Goal: Check status: Check status

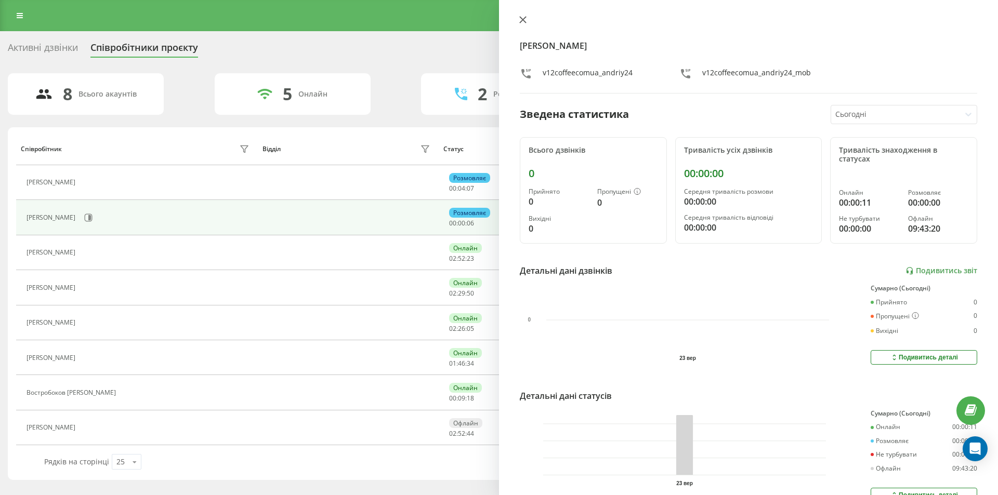
click at [522, 19] on icon at bounding box center [523, 20] width 6 height 6
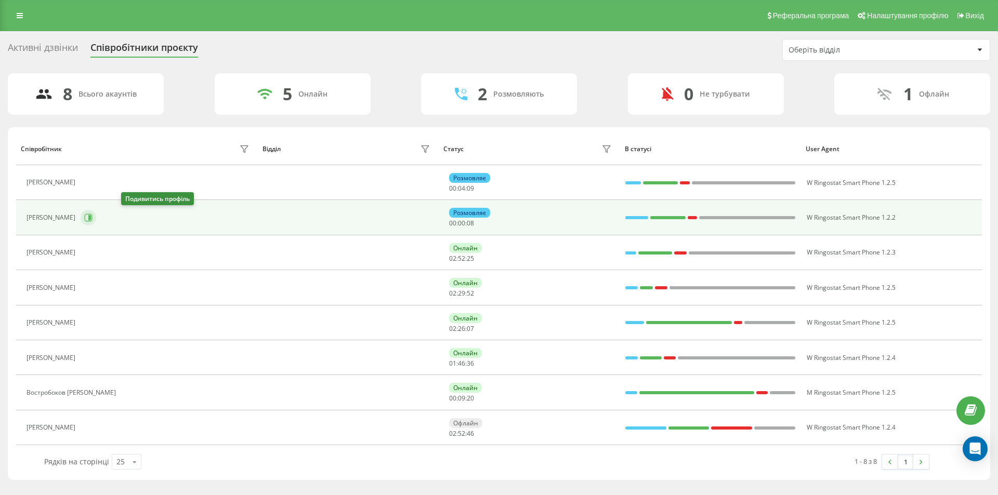
click at [93, 215] on icon at bounding box center [88, 218] width 8 height 8
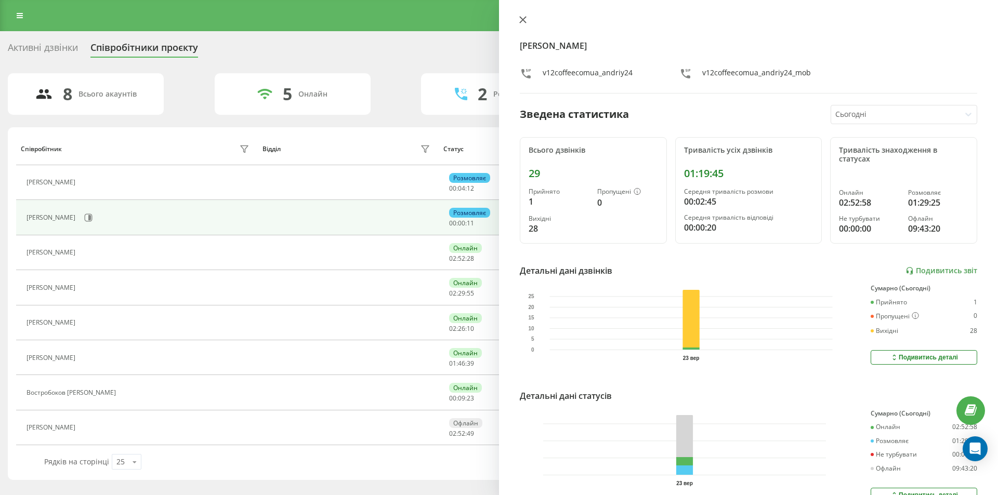
click at [524, 18] on icon at bounding box center [523, 20] width 6 height 6
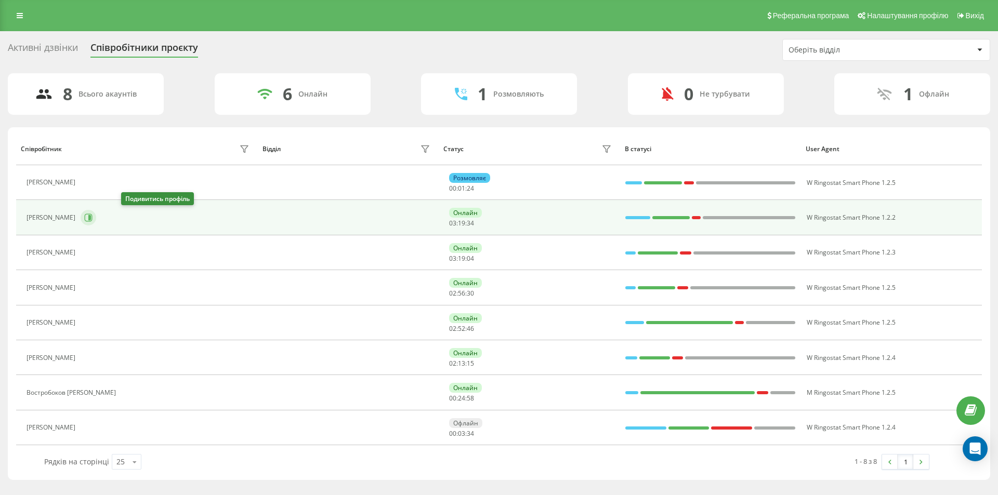
click at [96, 215] on button at bounding box center [89, 218] width 16 height 16
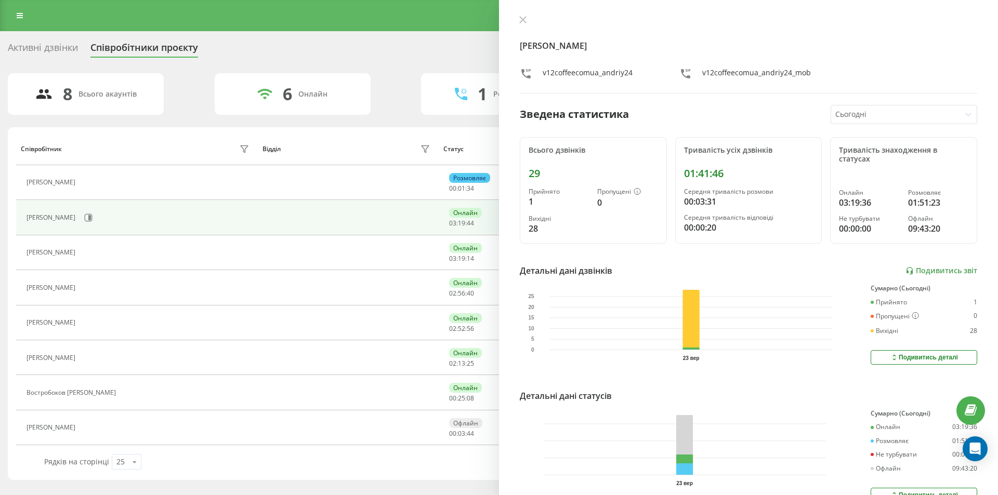
click at [519, 27] on div "[PERSON_NAME] v12coffeecomua_andriy24 v12coffeecomua_andriy24_mob Зведена стати…" at bounding box center [748, 247] width 499 height 495
drag, startPoint x: 528, startPoint y: 16, endPoint x: 522, endPoint y: 16, distance: 5.7
click at [528, 17] on button at bounding box center [523, 21] width 14 height 10
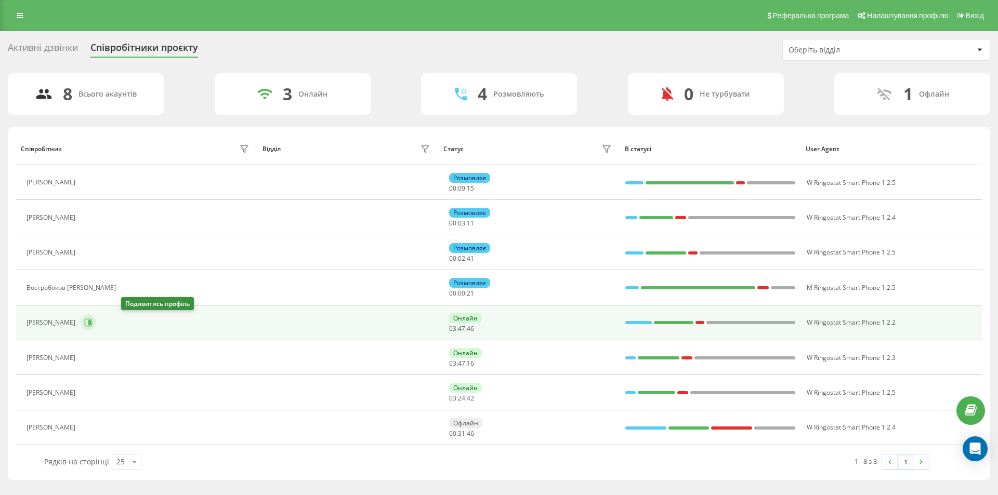
click at [93, 321] on icon at bounding box center [88, 323] width 8 height 8
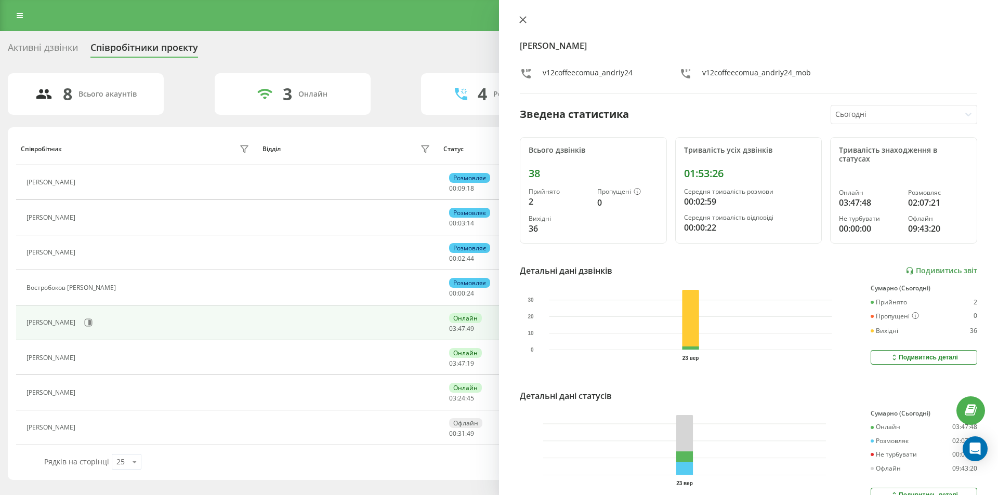
click at [519, 21] on icon at bounding box center [522, 19] width 7 height 7
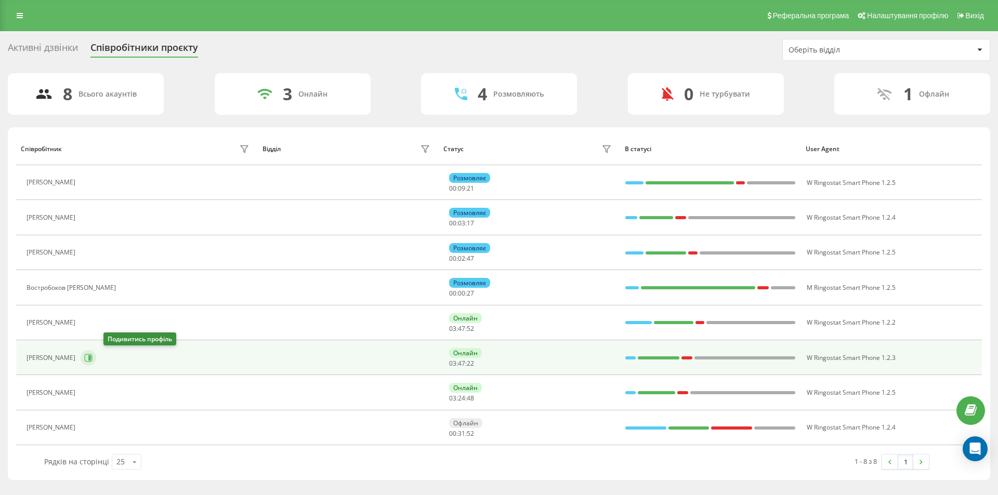
click at [96, 360] on button at bounding box center [89, 358] width 16 height 16
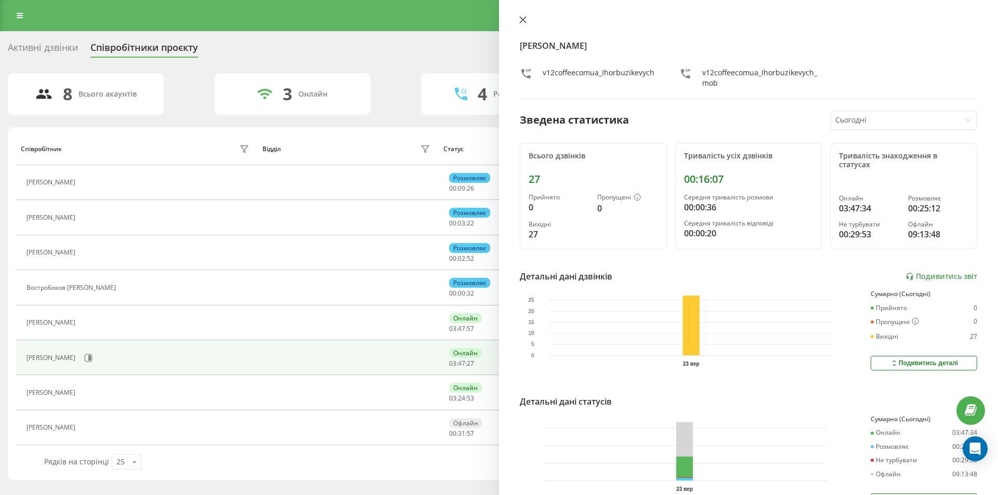
click at [524, 22] on icon at bounding box center [523, 20] width 6 height 6
